Goal: Task Accomplishment & Management: Manage account settings

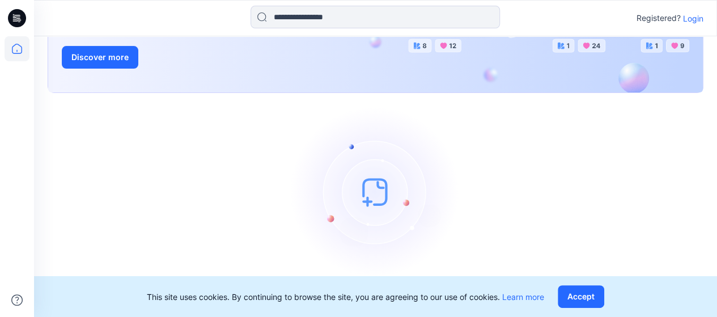
scroll to position [167, 0]
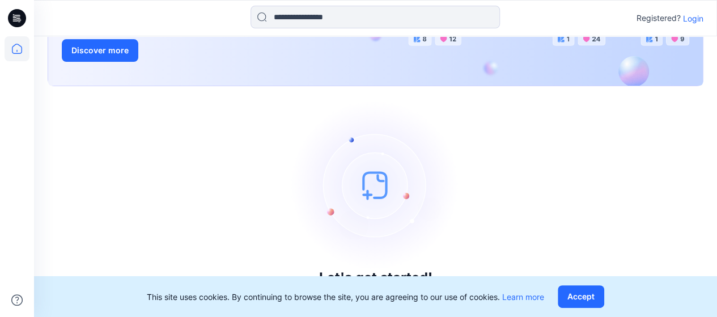
click at [694, 19] on p "Login" at bounding box center [693, 18] width 20 height 12
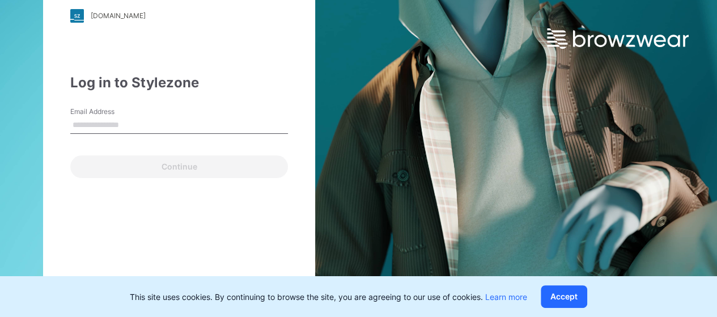
type input "**********"
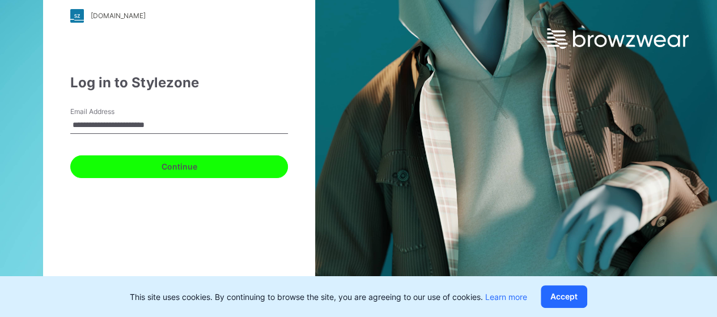
click at [176, 169] on button "Continue" at bounding box center [179, 166] width 218 height 23
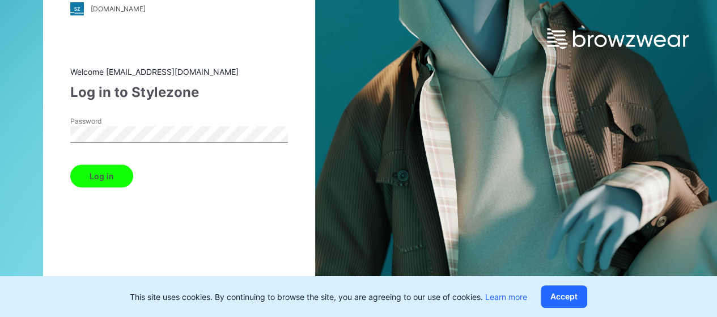
click at [118, 173] on button "Log in" at bounding box center [101, 175] width 63 height 23
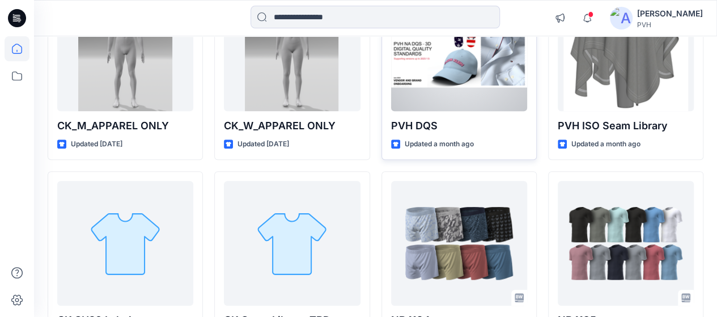
scroll to position [377, 0]
